Goal: Navigation & Orientation: Find specific page/section

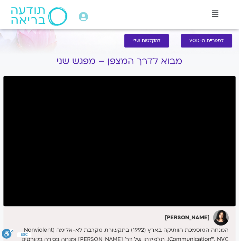
click at [30, 17] on img at bounding box center [39, 16] width 56 height 19
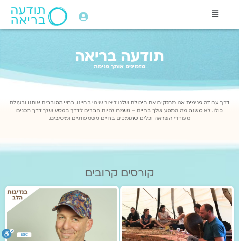
click at [216, 14] on icon at bounding box center [214, 14] width 7 height 8
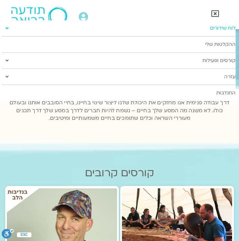
click at [215, 26] on link "לוח שידורים" at bounding box center [118, 28] width 233 height 16
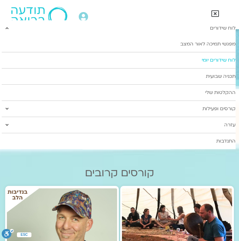
click at [212, 62] on link "לוח שידורים יומי" at bounding box center [118, 60] width 233 height 16
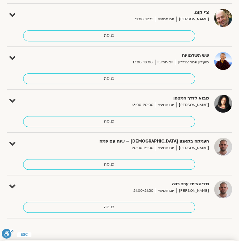
scroll to position [283, 0]
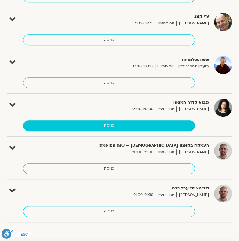
click at [114, 124] on link "כניסה" at bounding box center [109, 125] width 172 height 11
